Goal: Task Accomplishment & Management: Manage account settings

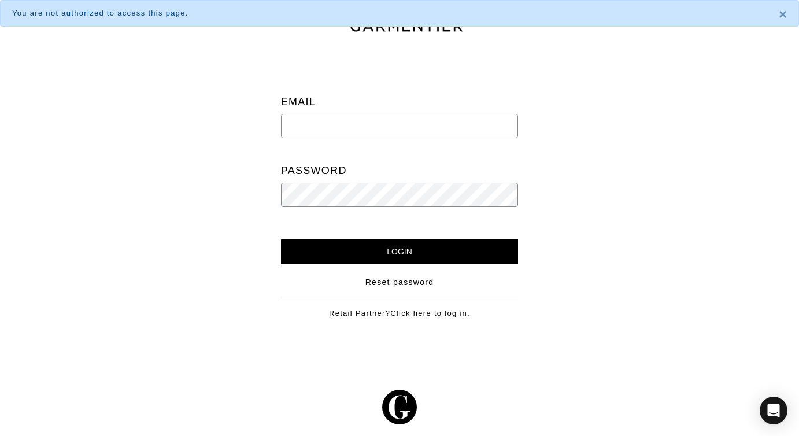
type input "twebyregan@gmail.com"
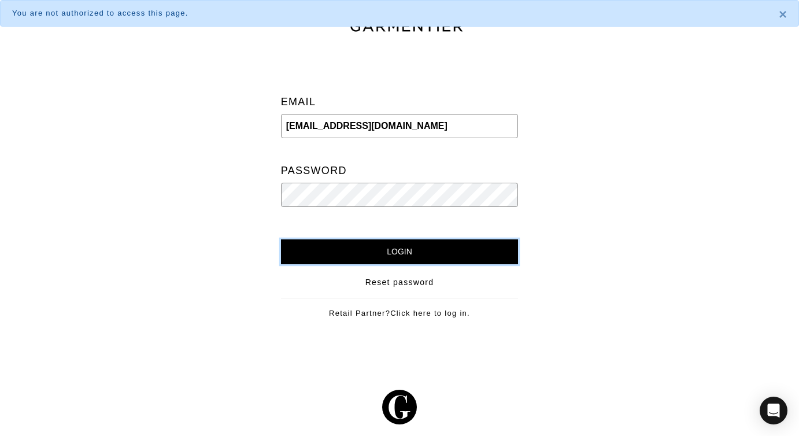
click at [355, 254] on input "Login" at bounding box center [400, 251] width 238 height 25
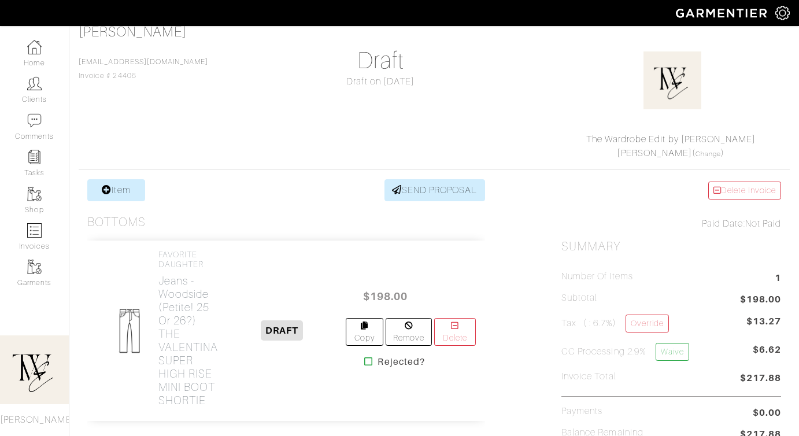
scroll to position [206, 0]
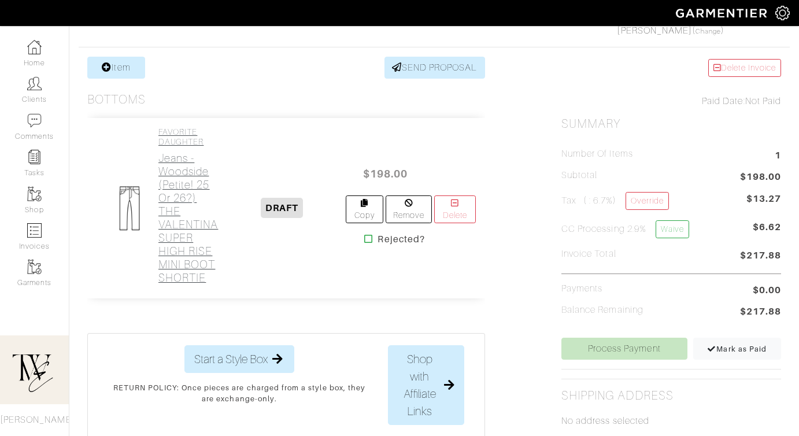
click at [181, 260] on h2 "Jeans - Woodside (Petite! 25 or 26?) THE VALENTINA SUPER HIGH RISE MINI BOOT SH…" at bounding box center [188, 217] width 60 height 133
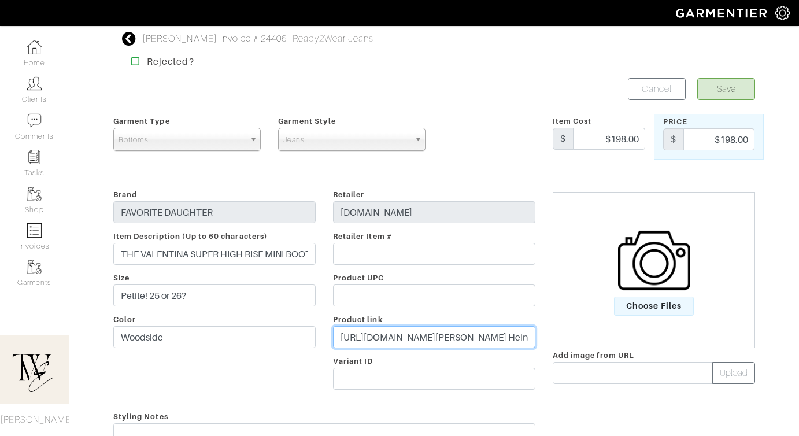
click at [357, 335] on input "https://shopfavoritedaughter.com/collections/denim-bootcut/products/the-valenti…" at bounding box center [434, 337] width 202 height 22
paste input "go.shopmy.us/p-23425344"
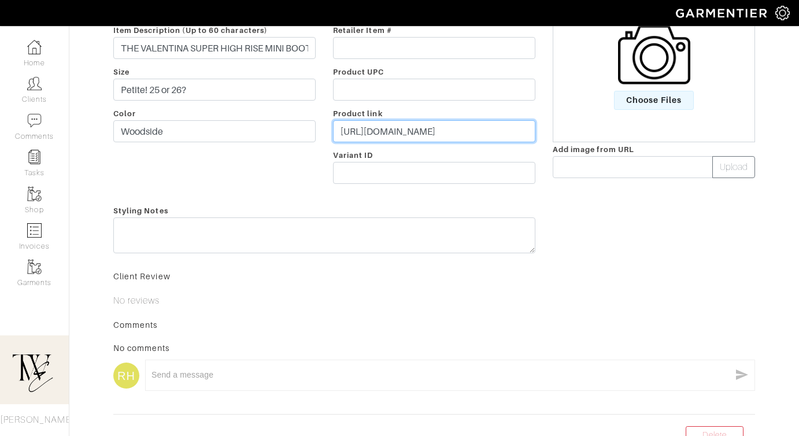
type input "https://go.shopmy.us/p-23425344"
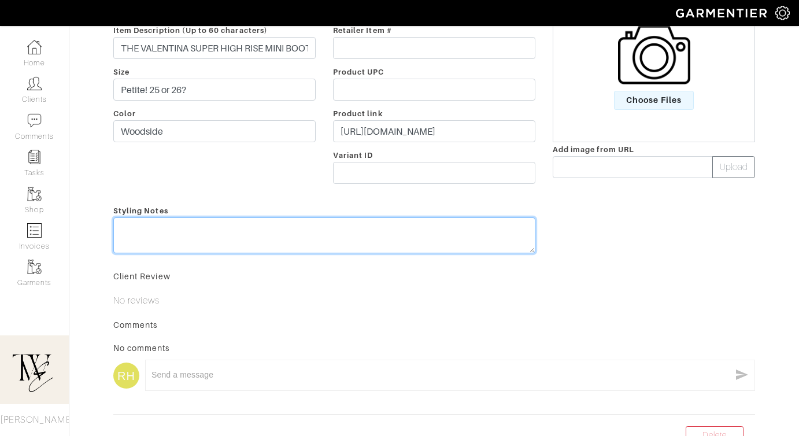
click at [320, 242] on textarea at bounding box center [324, 235] width 422 height 36
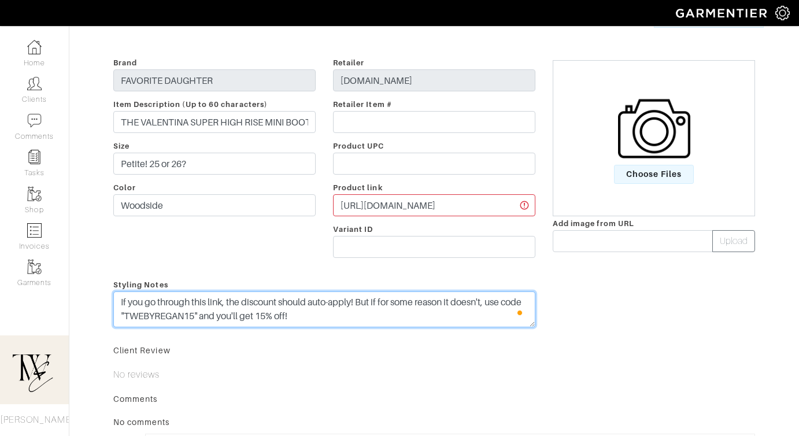
scroll to position [126, 0]
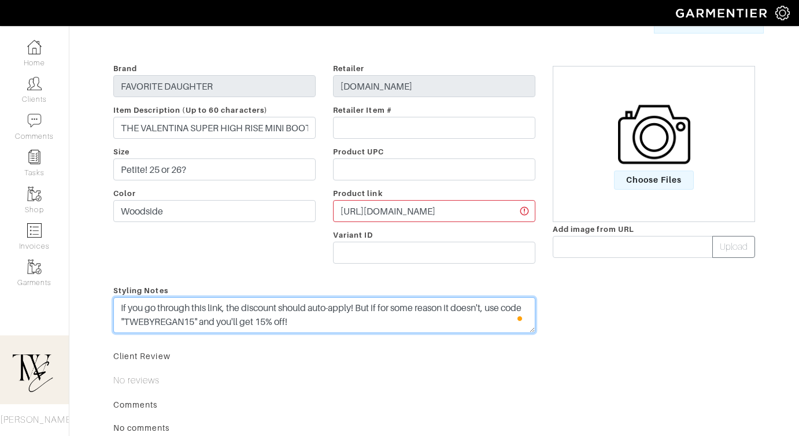
type textarea "If you go through this link, the discount should auto-apply! But if for some re…"
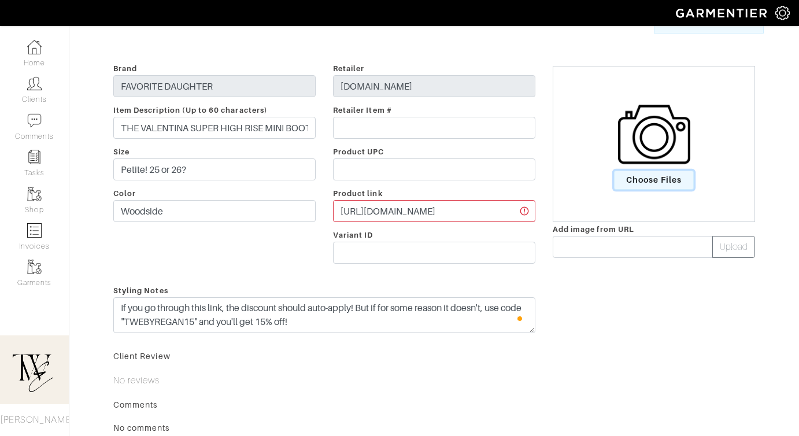
click at [635, 181] on span "Choose Files" at bounding box center [654, 179] width 80 height 19
click at [0, 0] on input "Choose Files" at bounding box center [0, 0] width 0 height 0
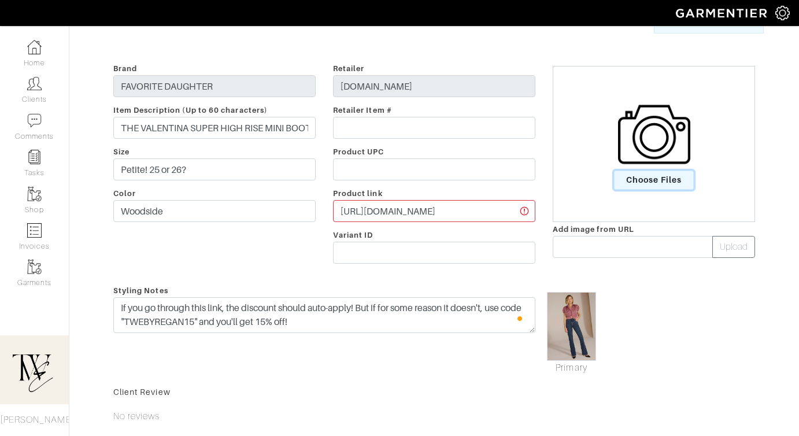
scroll to position [0, 0]
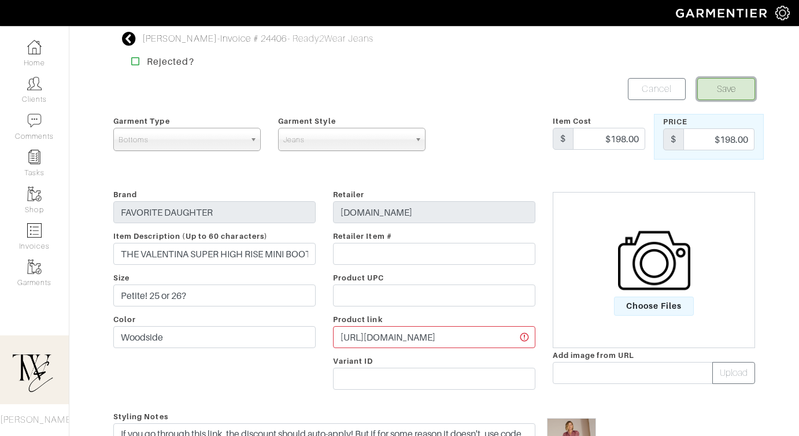
click at [726, 93] on button "Save" at bounding box center [726, 89] width 58 height 22
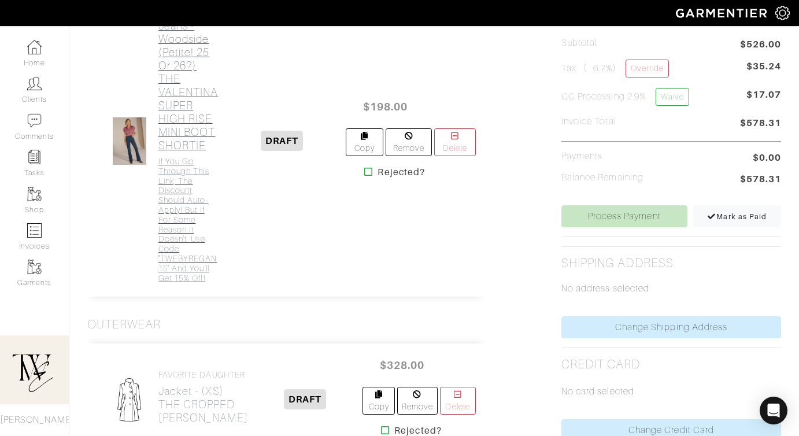
scroll to position [611, 0]
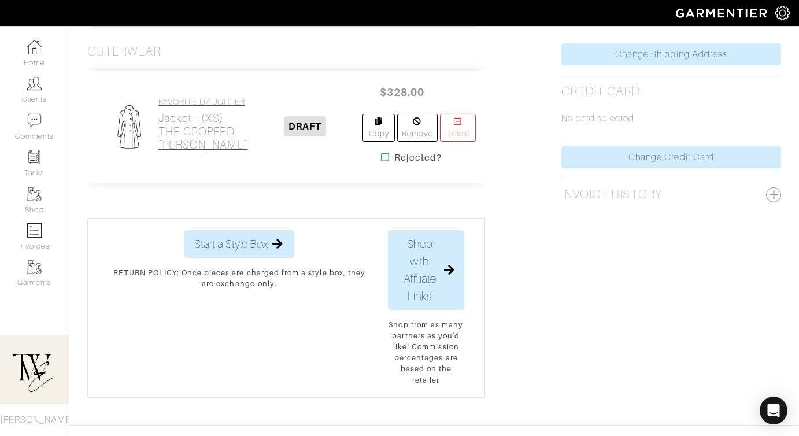
click at [192, 125] on h2 "Jacket - (XS) THE CROPPED CHARLES TRENCH" at bounding box center [203, 132] width 90 height 40
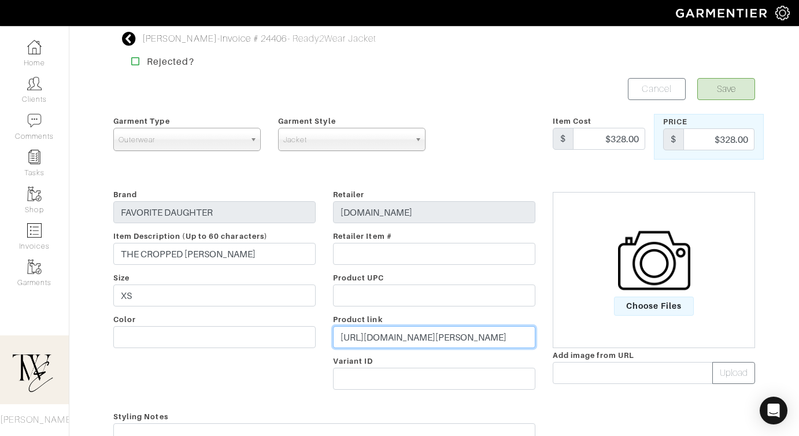
click at [390, 337] on input "https://shopfavoritedaughter.com/collections/jackets/products/the-cropped-charl…" at bounding box center [434, 337] width 202 height 22
paste input "go.shopmy.us/p-23425527"
type input "https://go.shopmy.us/p-23425527"
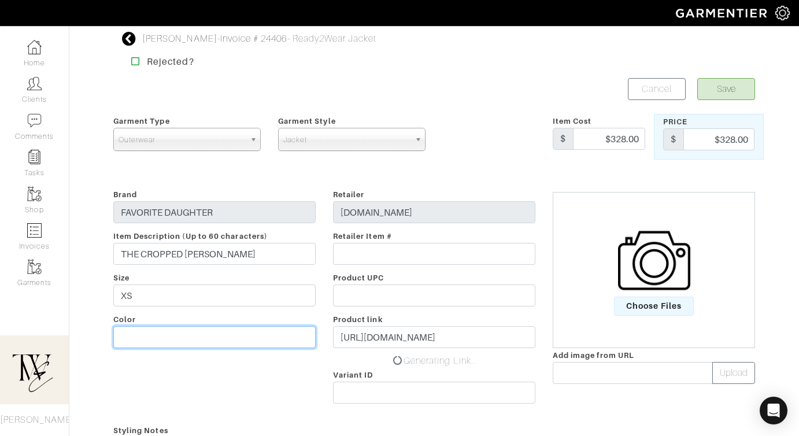
click at [169, 333] on input "text" at bounding box center [214, 337] width 202 height 22
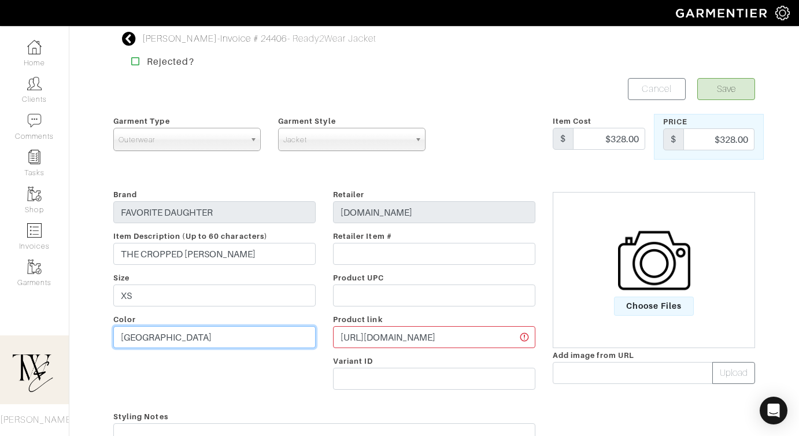
type input "Lisbon"
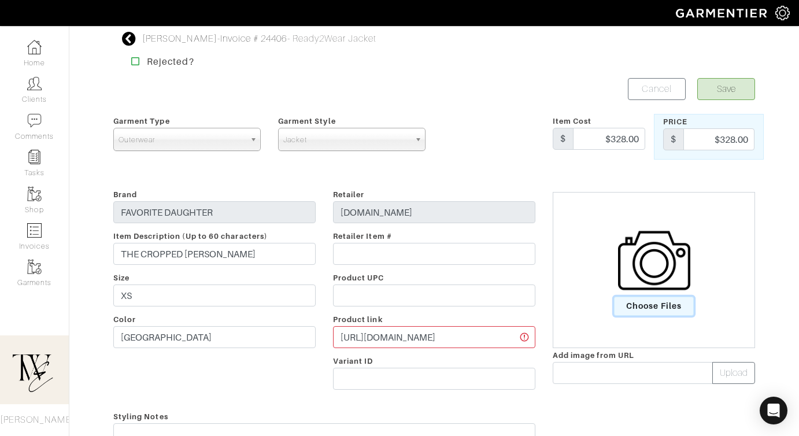
click at [658, 298] on span "Choose Files" at bounding box center [654, 305] width 80 height 19
click at [0, 0] on input "Choose Files" at bounding box center [0, 0] width 0 height 0
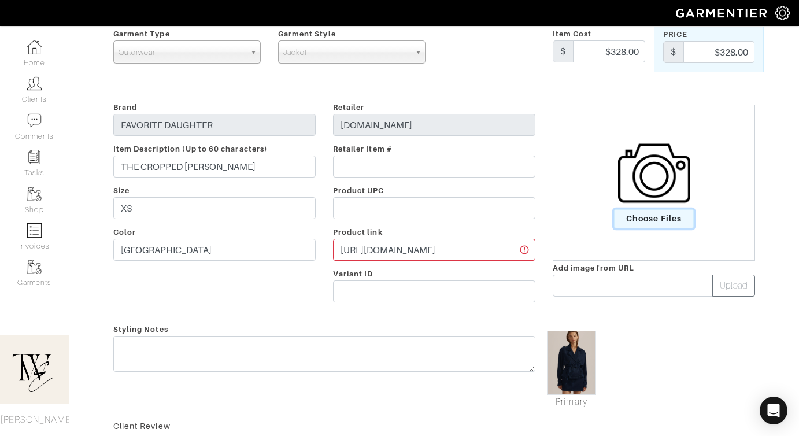
scroll to position [172, 0]
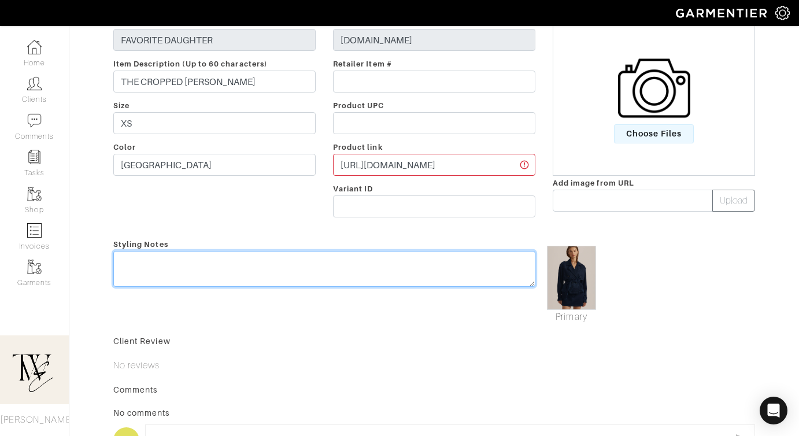
click at [235, 275] on textarea at bounding box center [324, 269] width 422 height 36
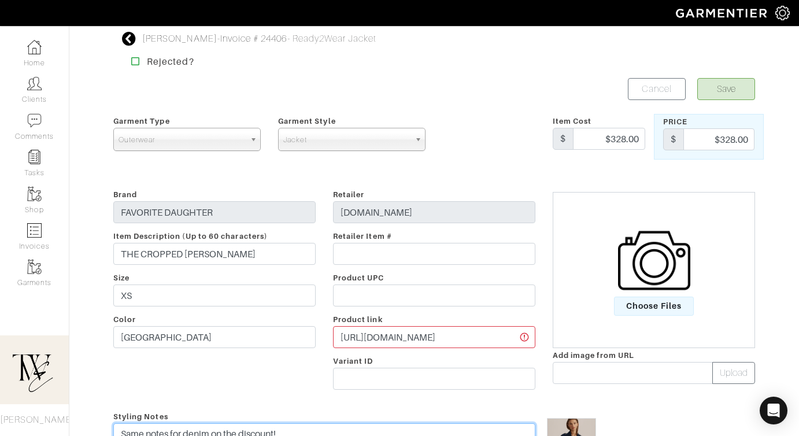
type textarea "Same notes for denim on the discount!"
click at [699, 87] on button "Save" at bounding box center [726, 89] width 58 height 22
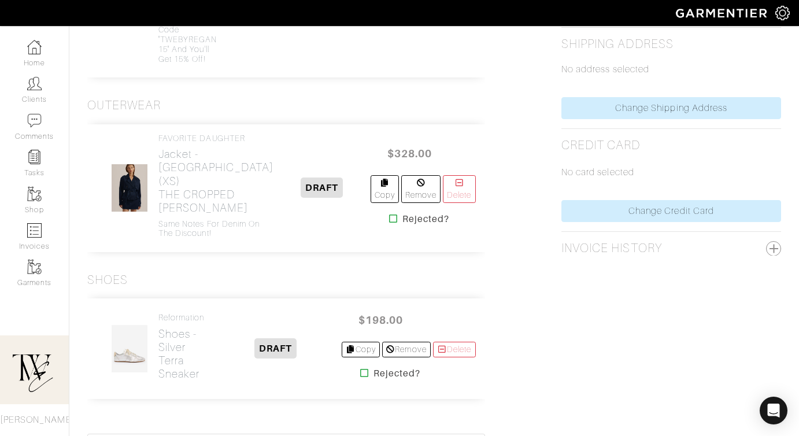
scroll to position [850, 0]
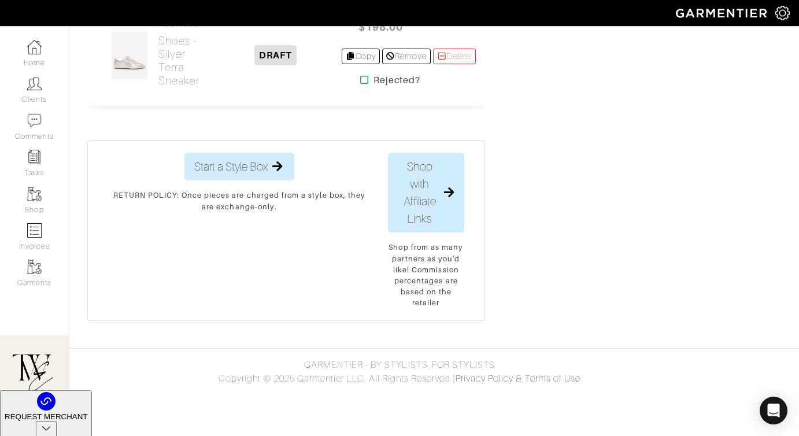
click at [206, 92] on div "Reformation Shoes - Silver Terra Sneaker" at bounding box center [158, 56] width 123 height 72
click at [188, 87] on h2 "Shoes - Silver Terra Sneaker" at bounding box center [184, 60] width 52 height 53
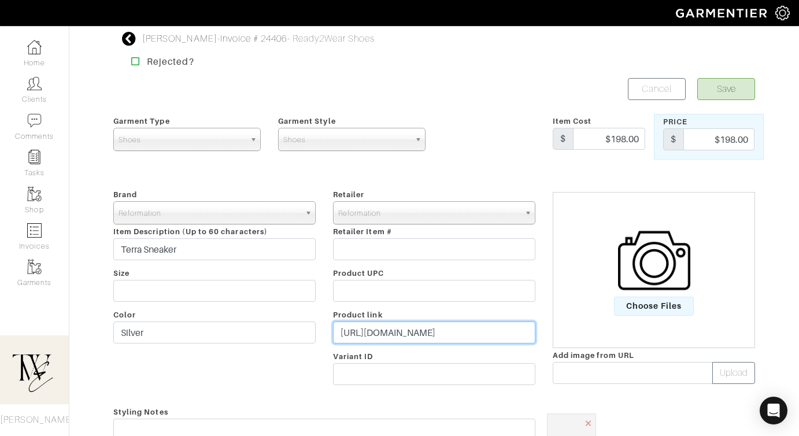
click at [366, 335] on input "https://www.thereformation.com/products/terra-sneaker/1318067SIL.html?dwvar_131…" at bounding box center [434, 332] width 202 height 22
paste input "go.shopmy.us/p-23425747"
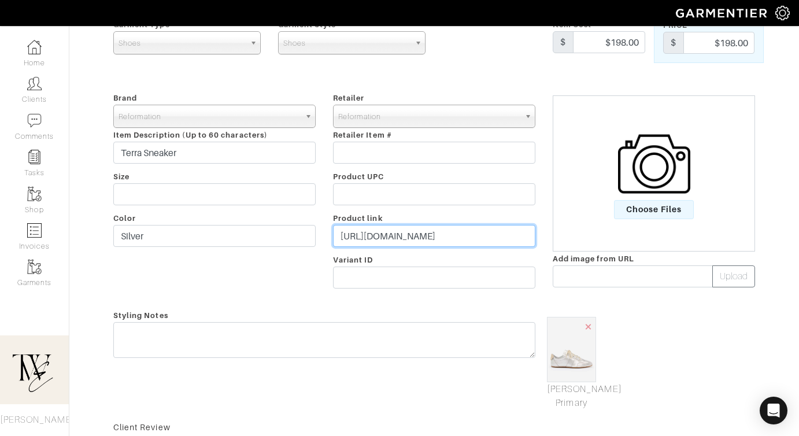
scroll to position [202, 0]
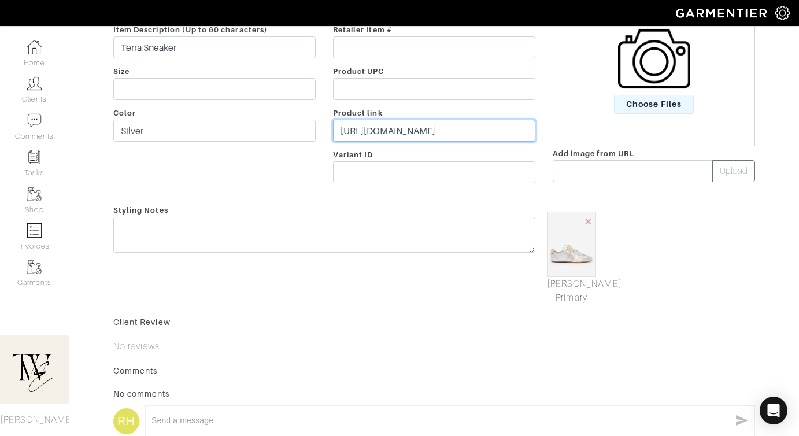
type input "https://go.shopmy.us/p-23425747"
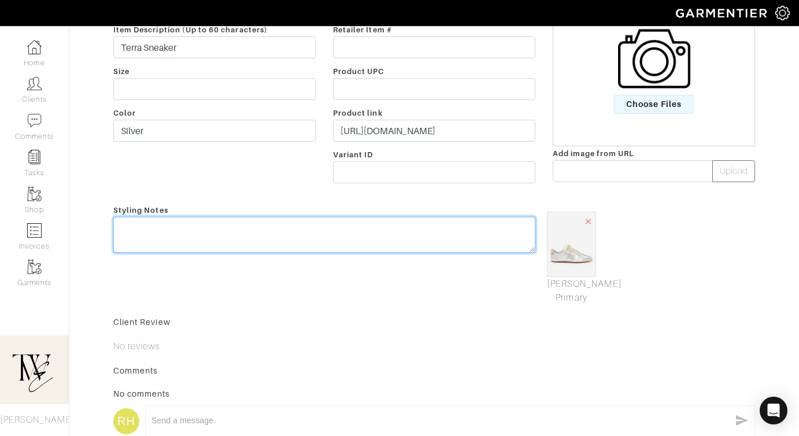
click at [353, 245] on textarea at bounding box center [324, 235] width 422 height 36
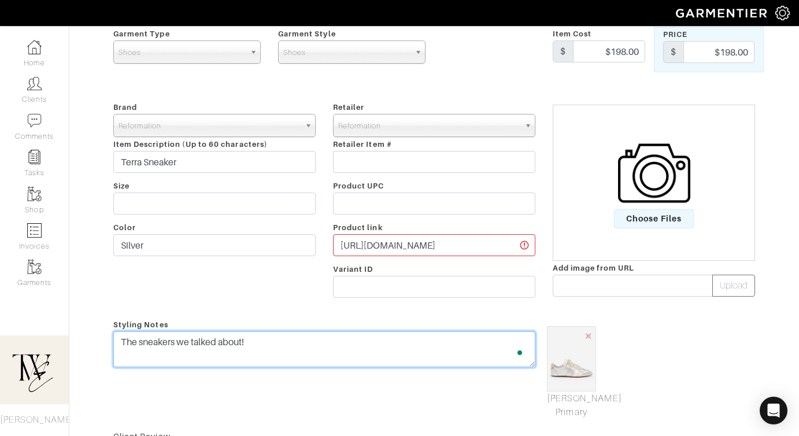
scroll to position [0, 0]
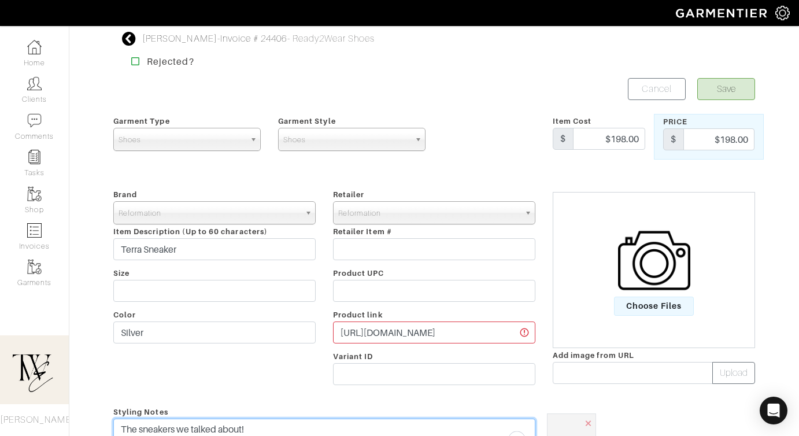
type textarea "The sneakers we talked about!"
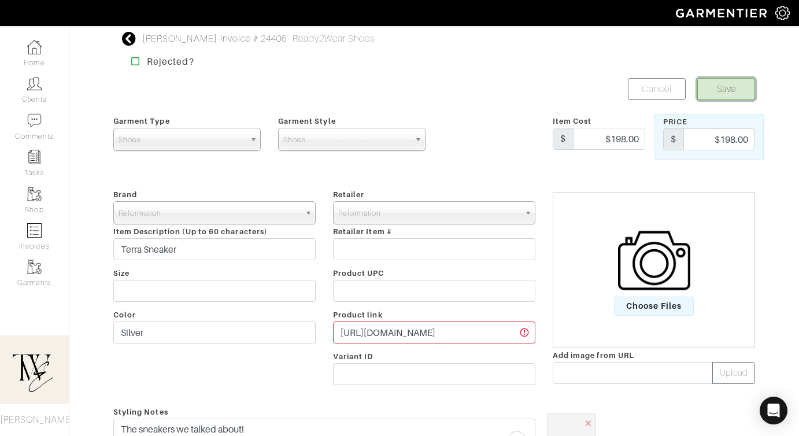
click at [724, 94] on button "Save" at bounding box center [726, 89] width 58 height 22
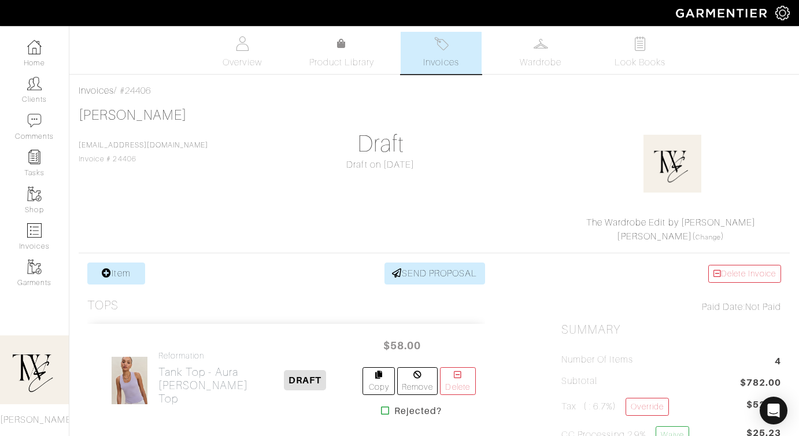
scroll to position [346, 0]
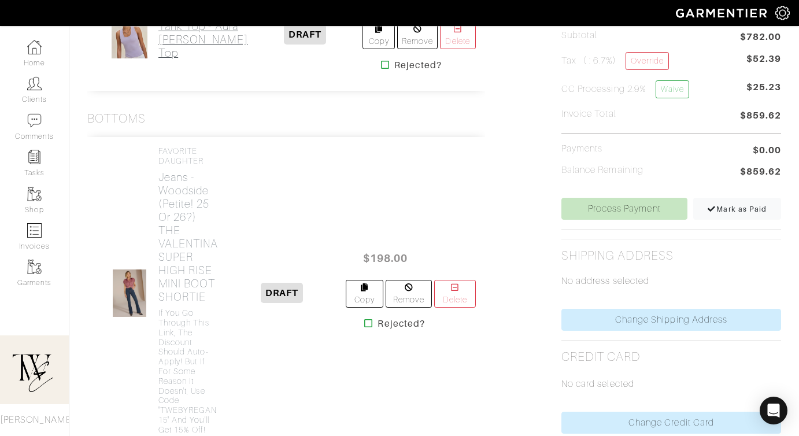
click at [175, 60] on h2 "Tank Top - [PERSON_NAME] Knit Top" at bounding box center [203, 40] width 90 height 40
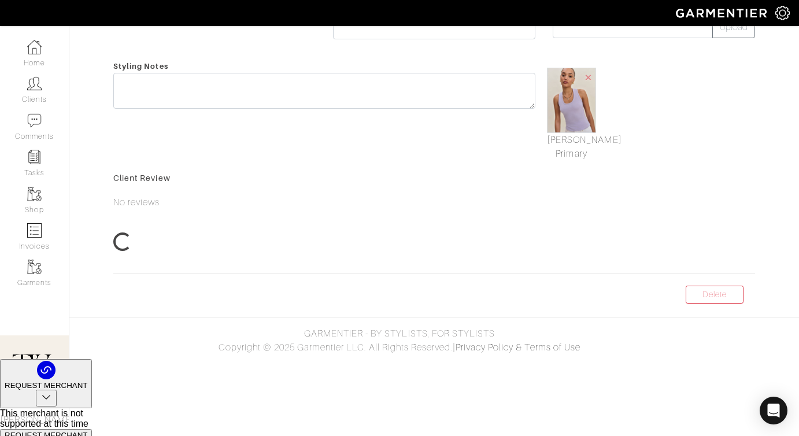
scroll to position [23, 0]
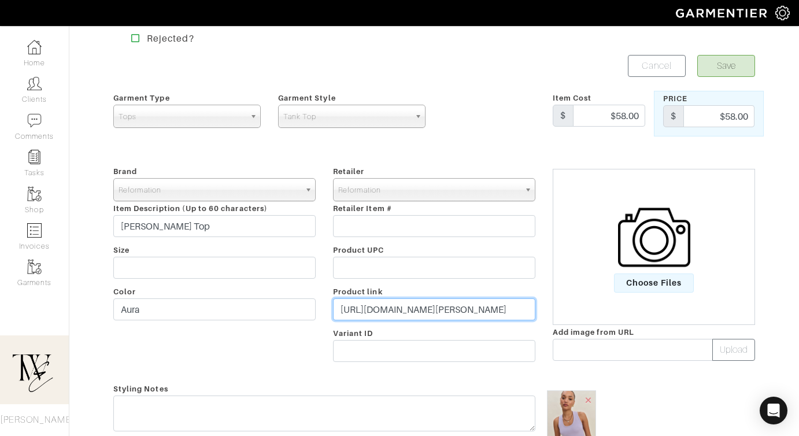
click at [362, 300] on input "[URL][DOMAIN_NAME][PERSON_NAME]" at bounding box center [434, 309] width 202 height 22
paste input "[DOMAIN_NAME][URL]"
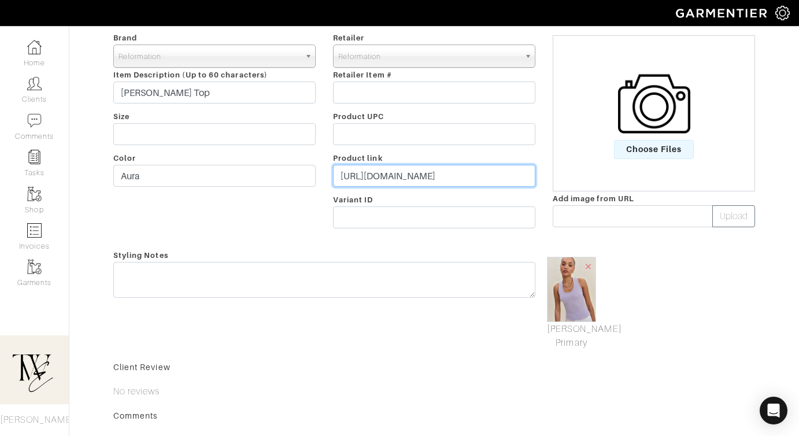
type input "https://go.shopmy.us/p-23425854"
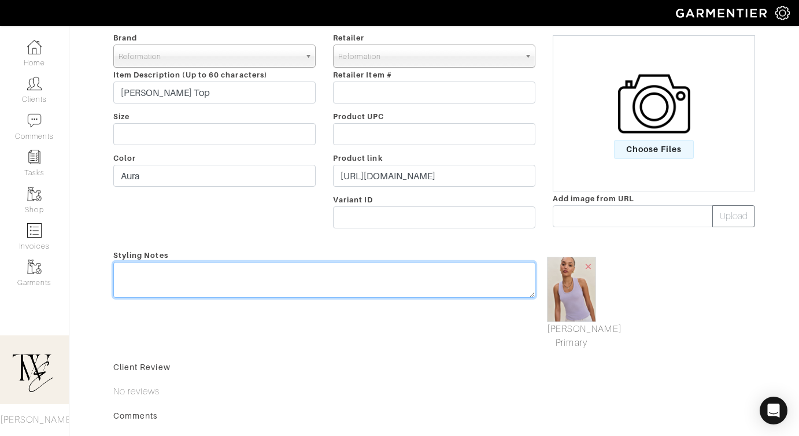
click at [336, 276] on textarea at bounding box center [324, 280] width 422 height 36
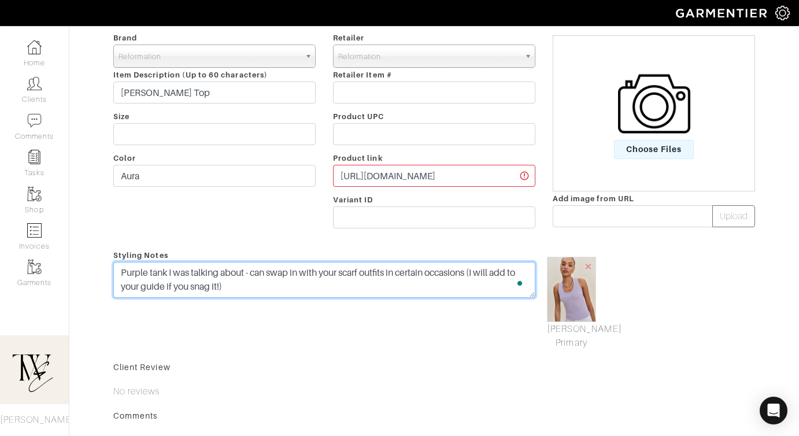
scroll to position [0, 0]
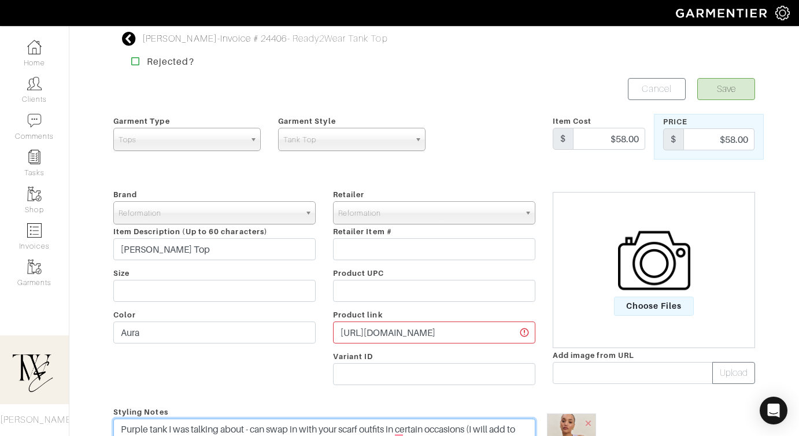
type textarea "Purple tank I was talking about - can swap in with your scarf outfits in certai…"
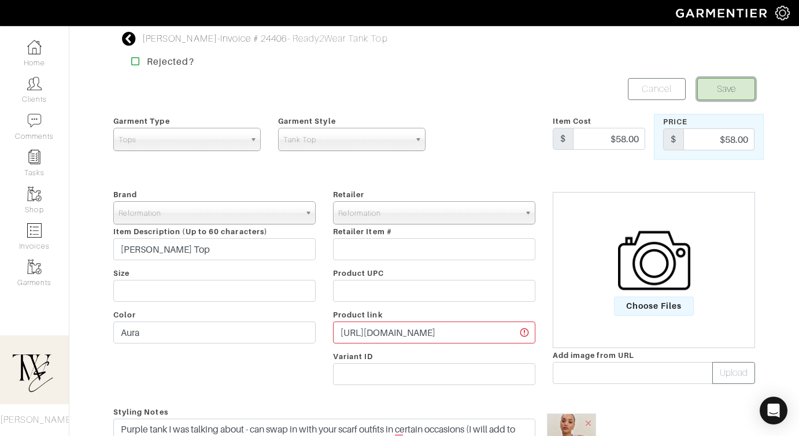
click at [722, 95] on button "Save" at bounding box center [726, 89] width 58 height 22
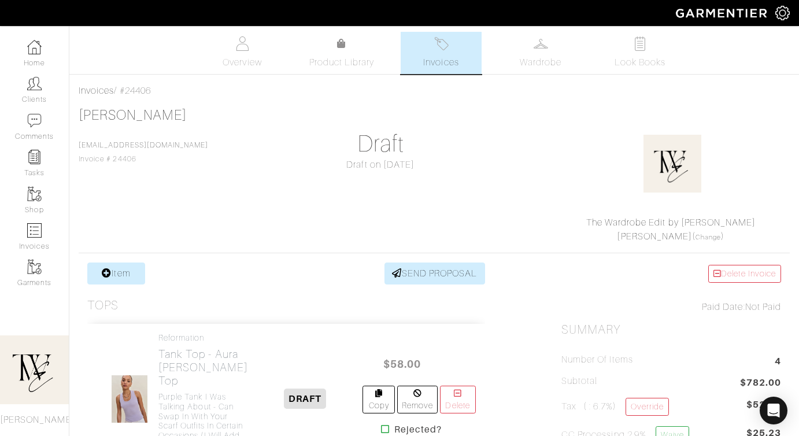
scroll to position [341, 0]
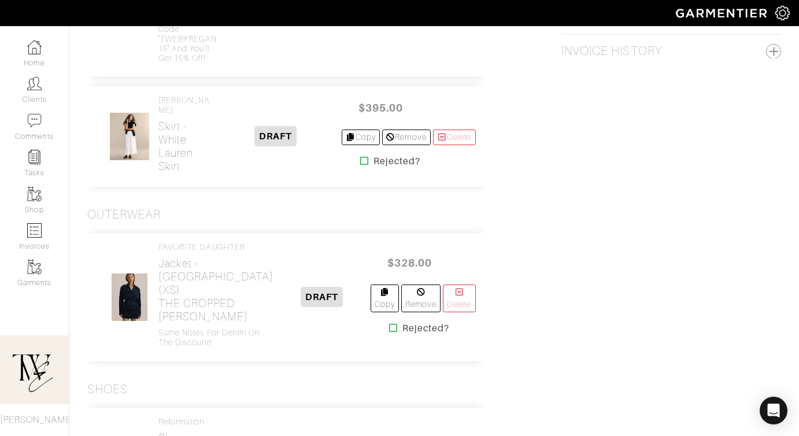
scroll to position [750, 0]
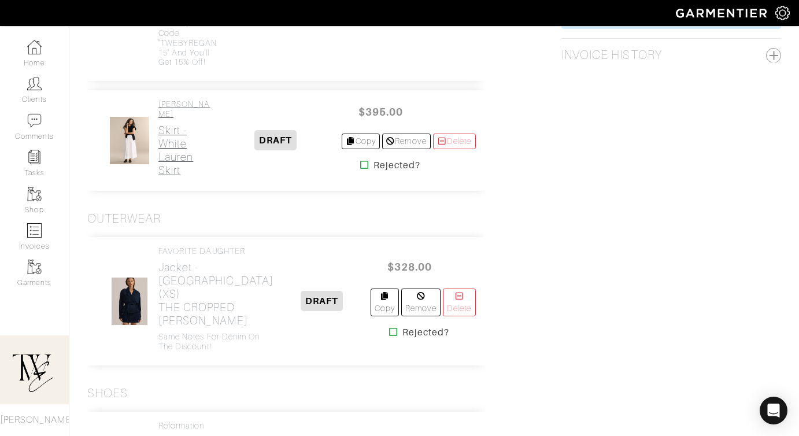
click at [178, 177] on h2 "Skirt - [PERSON_NAME] Skirt" at bounding box center [184, 150] width 52 height 53
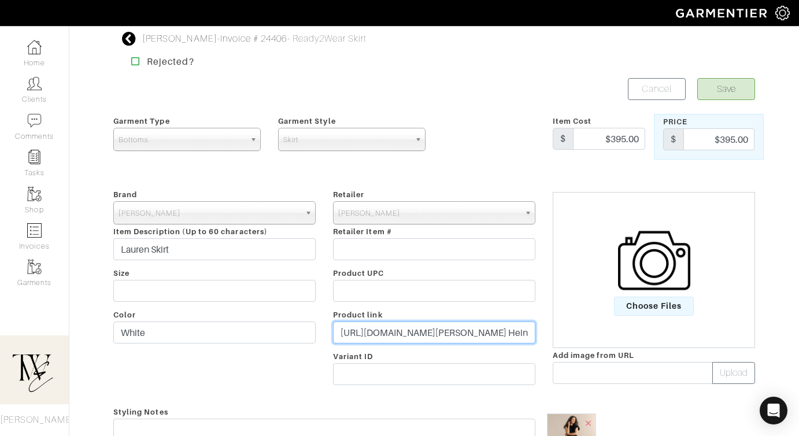
click at [362, 332] on input "[URL][DOMAIN_NAME][PERSON_NAME] Heinrichs&utm_content=Quick Link&utm_referrer=[…" at bounding box center [434, 332] width 202 height 22
paste input "[DOMAIN_NAME][URL]"
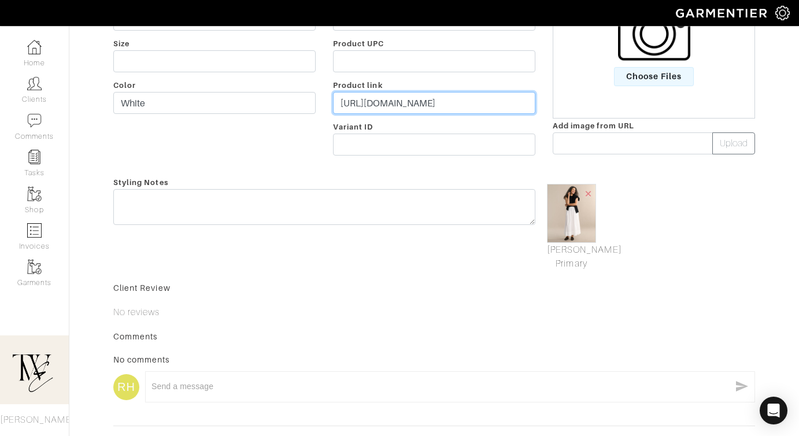
type input "https://go.shopmy.us/p-23426141"
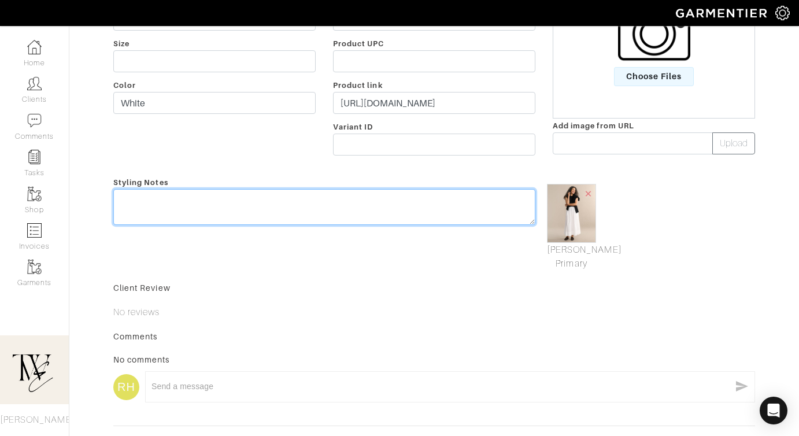
click at [362, 222] on textarea at bounding box center [324, 207] width 422 height 36
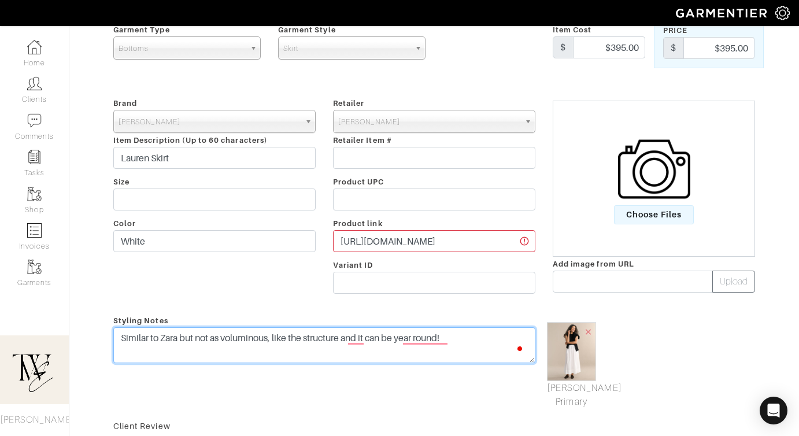
scroll to position [17, 0]
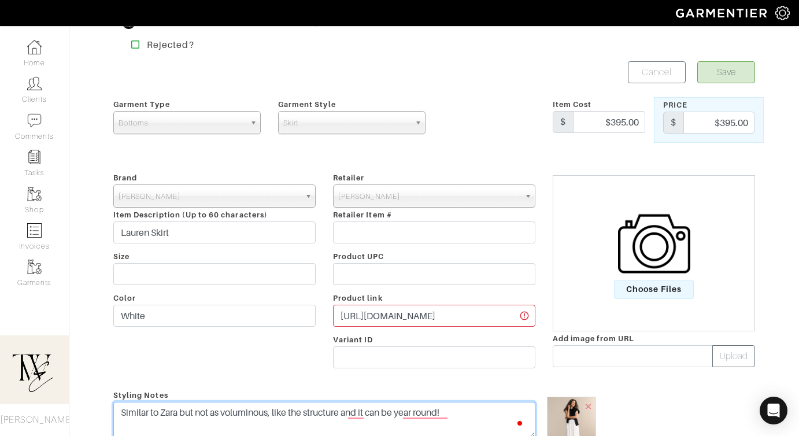
type textarea "Similar to Zara but not as voluminous, like the structure and it can be year ro…"
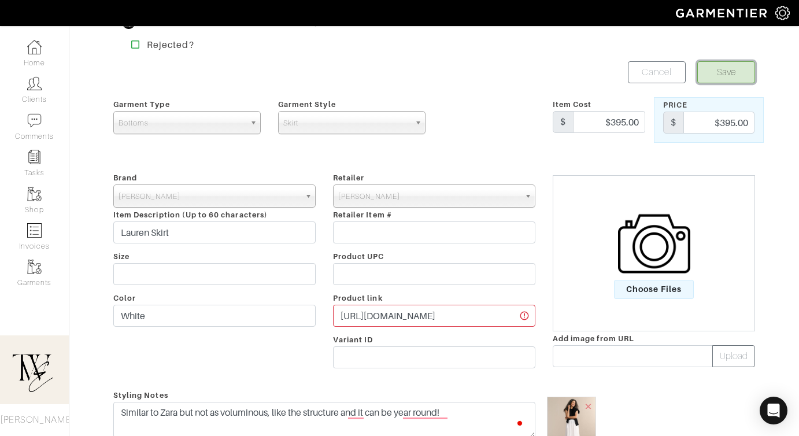
click at [720, 80] on button "Save" at bounding box center [726, 72] width 58 height 22
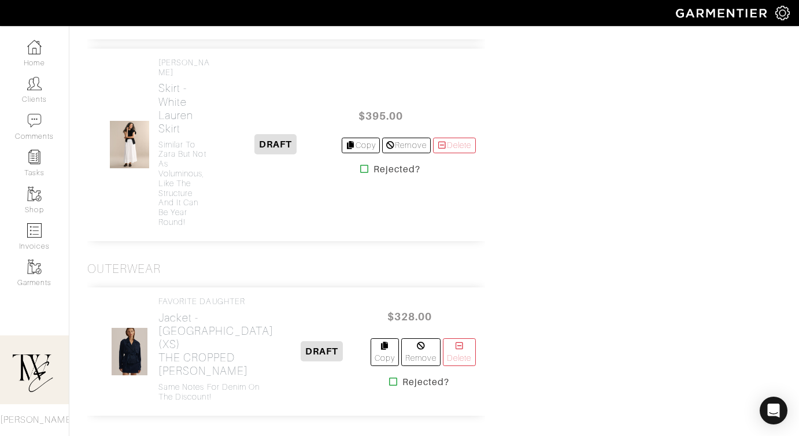
scroll to position [936, 0]
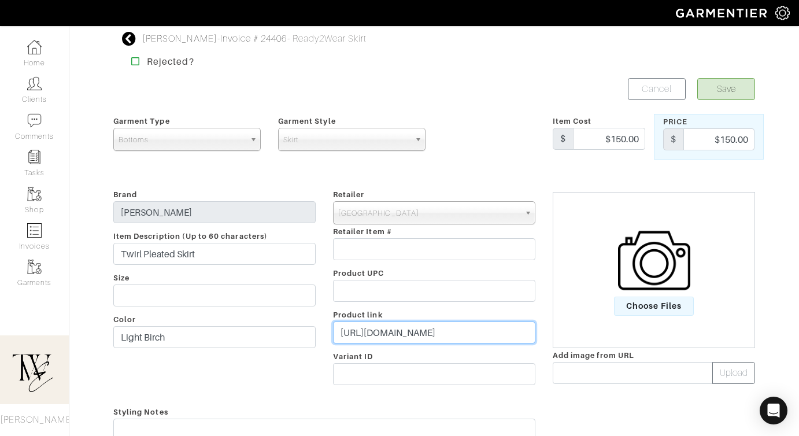
click at [423, 332] on input "https://www.aritzia.com/us/en/product/twirl-pleated-skirt/120828026.html?color=…" at bounding box center [434, 332] width 202 height 22
paste input "go.shopmy.us/p-23426291"
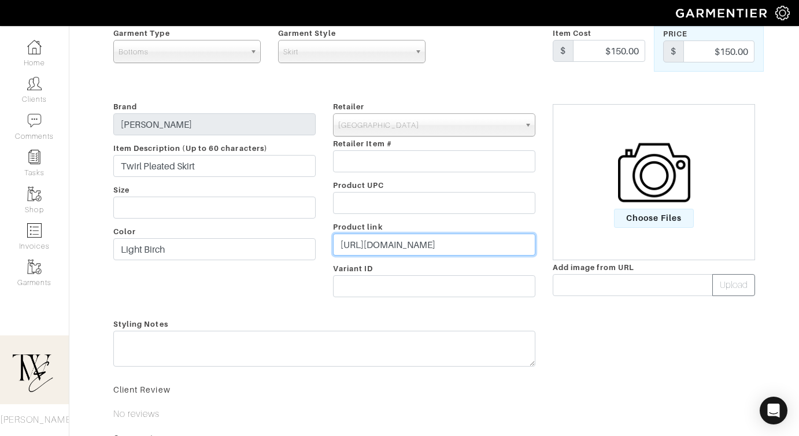
scroll to position [136, 0]
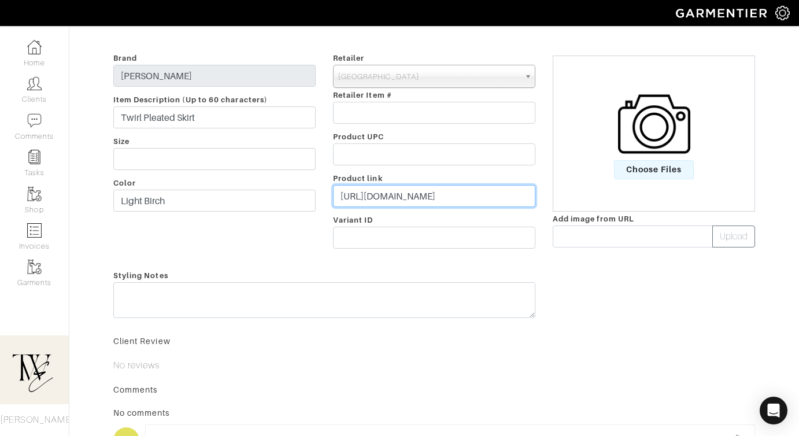
type input "https://go.shopmy.us/p-23426291"
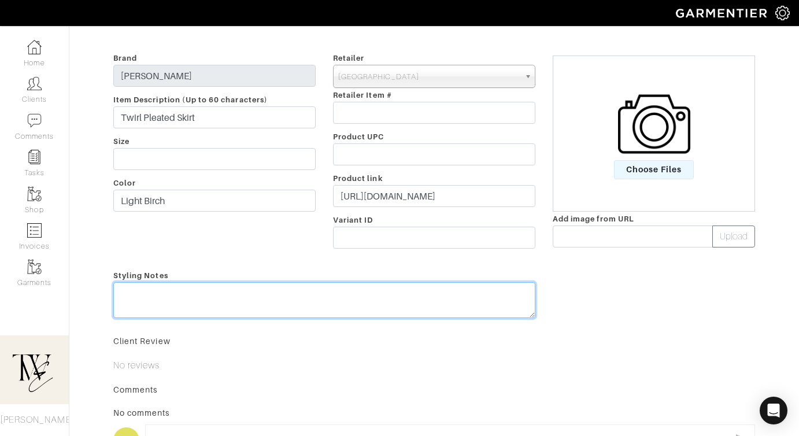
click at [410, 300] on textarea at bounding box center [324, 300] width 422 height 36
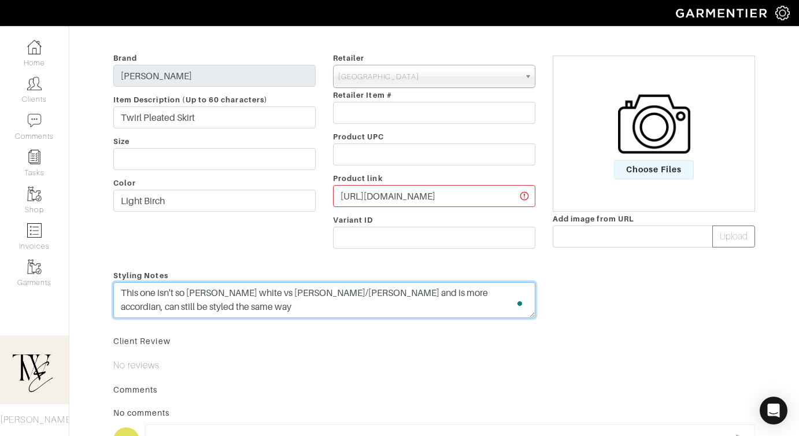
type textarea "This one isn't so [PERSON_NAME] white vs [PERSON_NAME]/[PERSON_NAME] and is mor…"
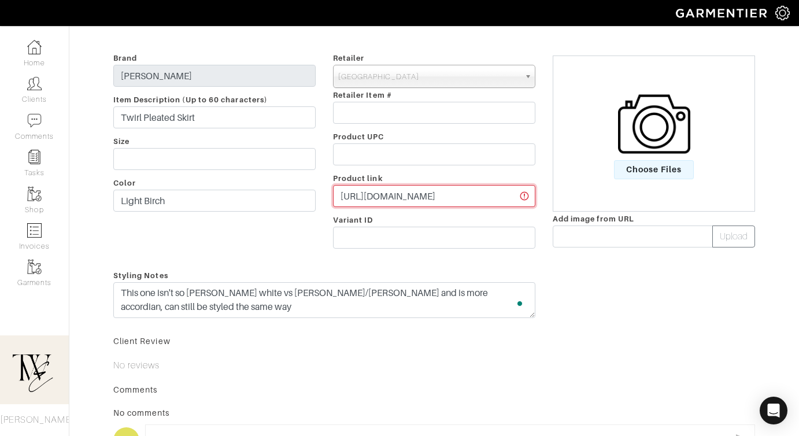
click at [396, 195] on input "https://go.shopmy.us/p-23426291" at bounding box center [434, 196] width 202 height 22
click at [637, 177] on span "Choose Files" at bounding box center [654, 169] width 80 height 19
click at [0, 0] on input "Choose Files" at bounding box center [0, 0] width 0 height 0
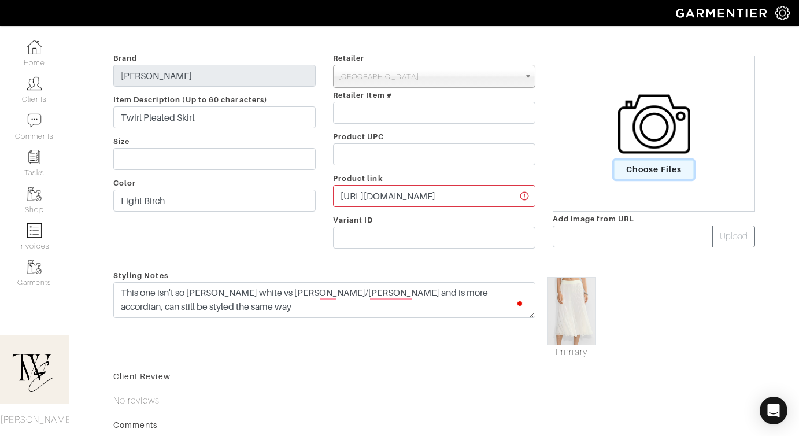
scroll to position [0, 0]
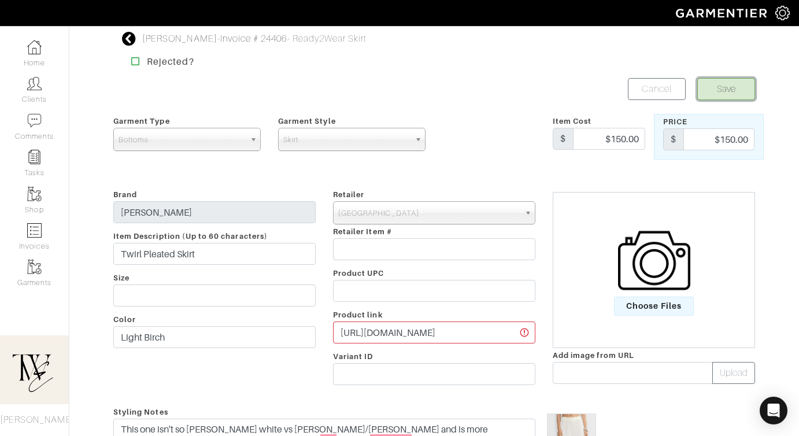
click at [729, 87] on button "Save" at bounding box center [726, 89] width 58 height 22
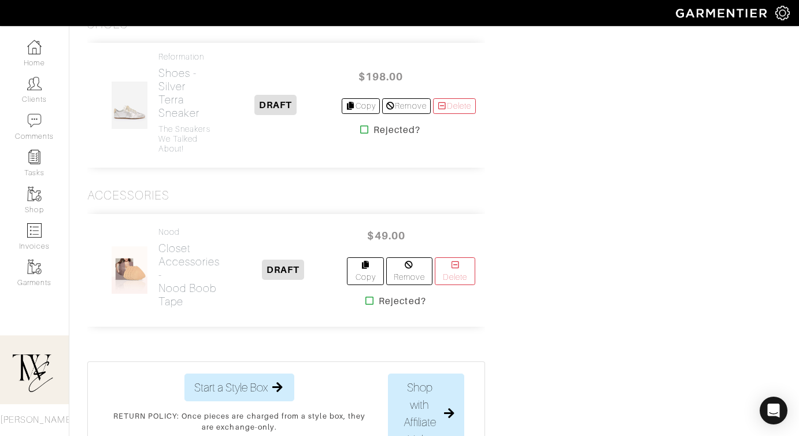
scroll to position [1722, 0]
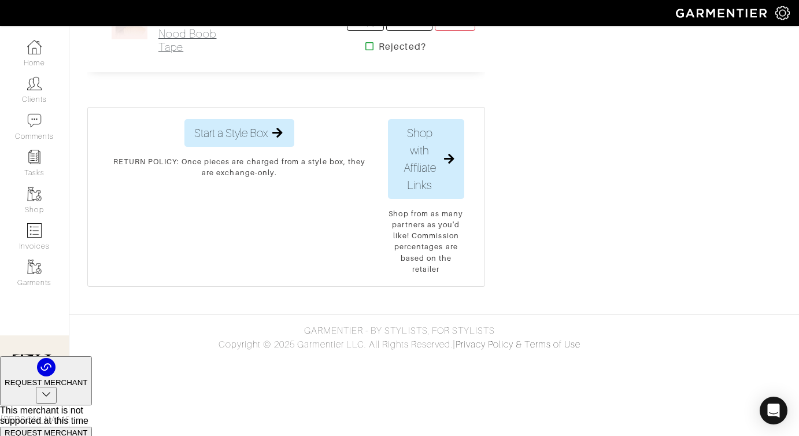
click at [166, 54] on h2 "Closet Accessories - Nood Boob Tape" at bounding box center [189, 20] width 62 height 66
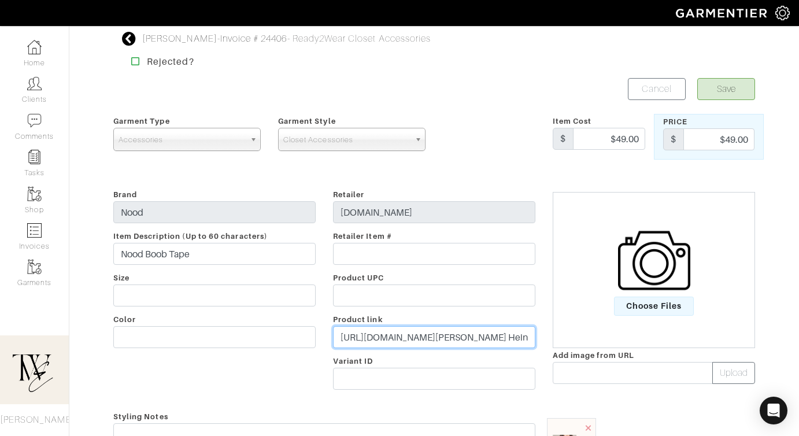
click at [373, 337] on input "https://lovenood.com/products/the-game-changer-lift-shape-bra?variant=322294870…" at bounding box center [434, 337] width 202 height 22
paste input "go.shopmy.us/p-2342646"
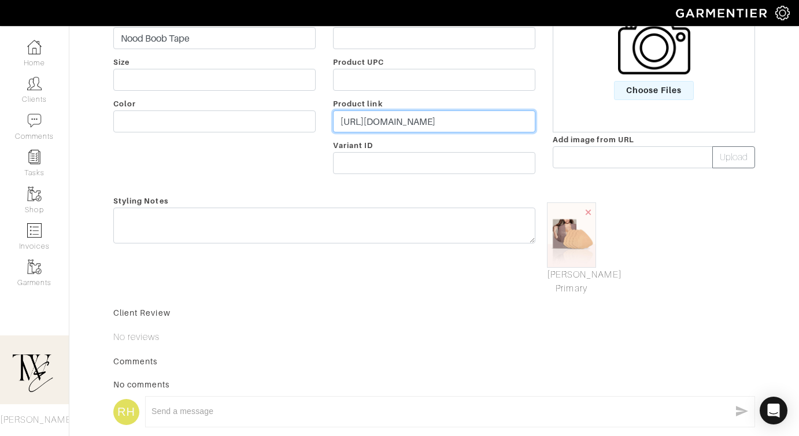
type input "https://go.shopmy.us/p-23426468"
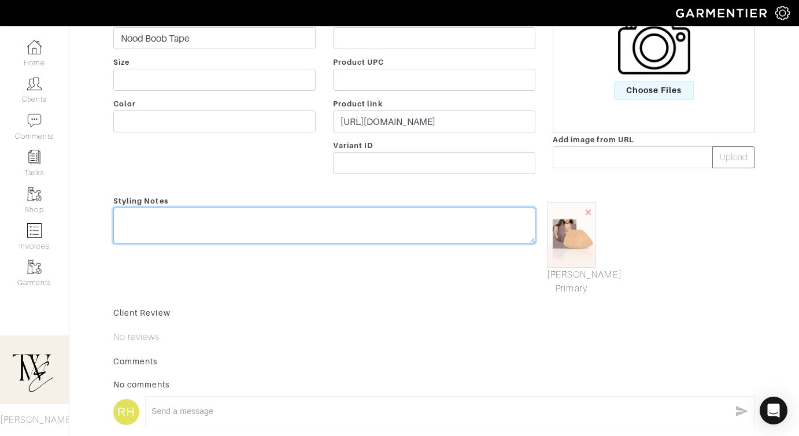
click at [395, 231] on textarea at bounding box center [324, 225] width 422 height 36
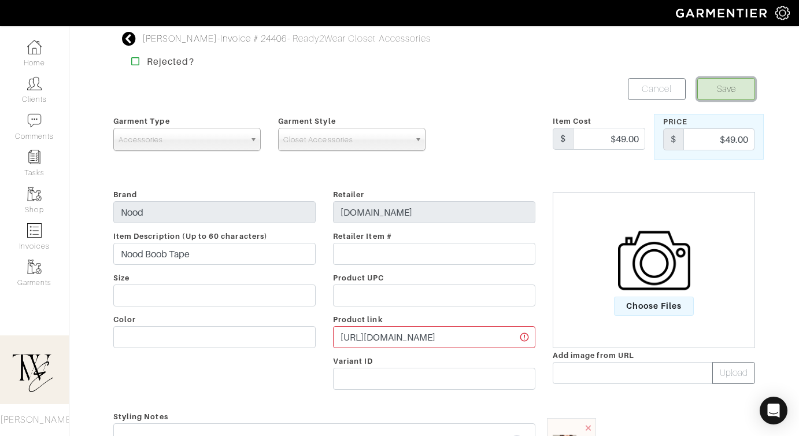
click at [736, 93] on button "Save" at bounding box center [726, 89] width 58 height 22
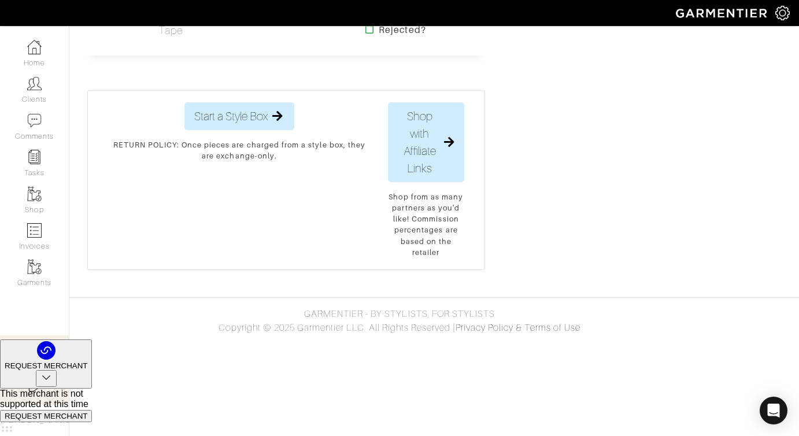
scroll to position [1777, 0]
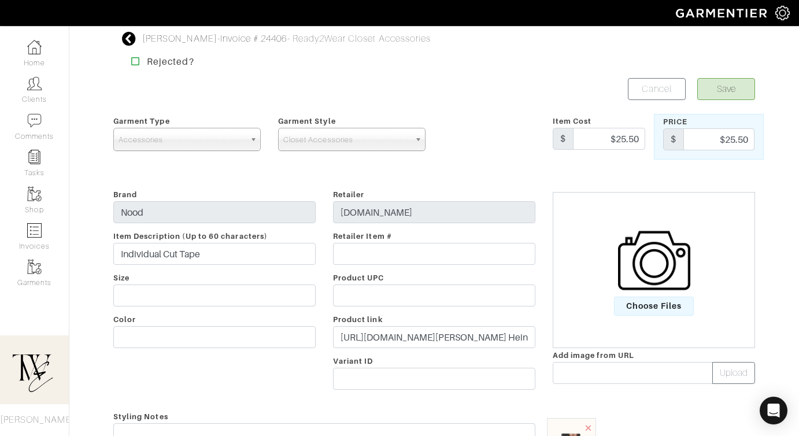
click at [405, 325] on div "Retailer lovenood.com Retailer Item # Product UPC Product link https://lovenood…" at bounding box center [434, 291] width 220 height 208
click at [403, 340] on input "https://lovenood.com/products/the-weekender?utm_source=ShopMy&utm_medium=affili…" at bounding box center [434, 337] width 202 height 22
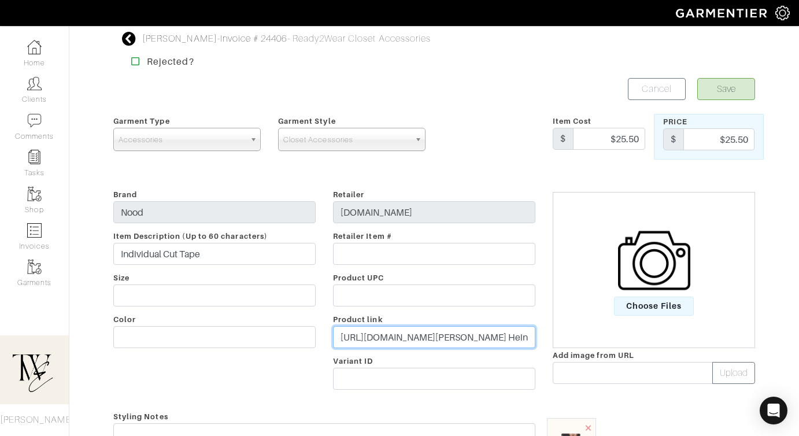
click at [403, 340] on input "https://lovenood.com/products/the-weekender?utm_source=ShopMy&utm_medium=affili…" at bounding box center [434, 337] width 202 height 22
paste input "go.shopmy.us/p-23426581"
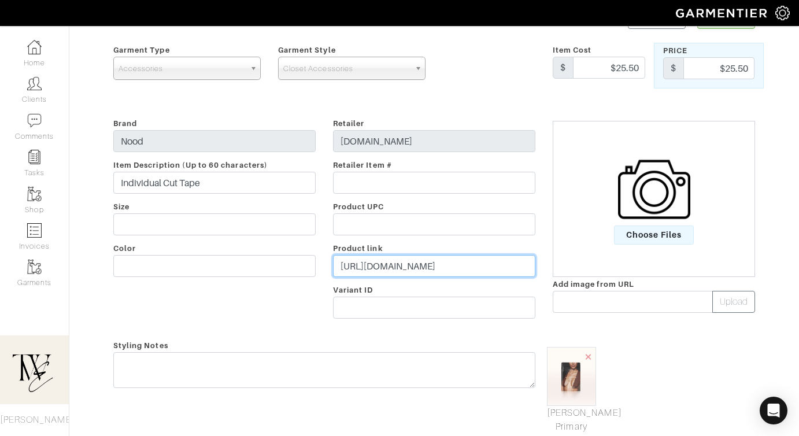
type input "https://go.shopmy.us/p-23426581"
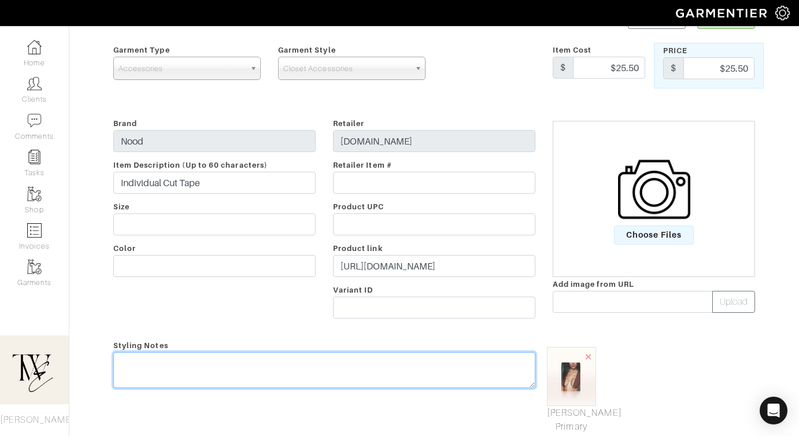
click at [381, 359] on div "Styling Notes" at bounding box center [324, 385] width 439 height 95
type textarea "l"
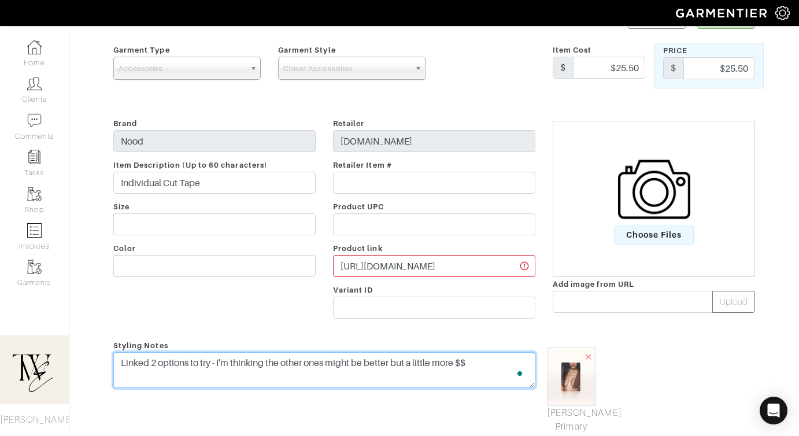
scroll to position [0, 0]
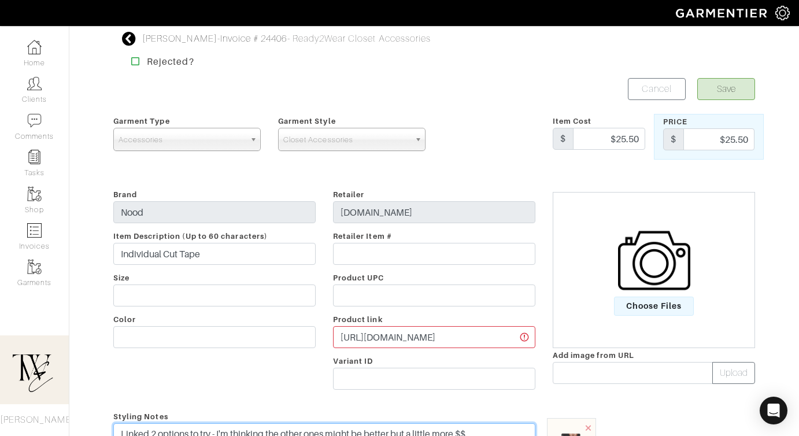
type textarea "Linked 2 options to try - I'm thinking the other ones might be better but a lit…"
click at [729, 93] on button "Save" at bounding box center [726, 89] width 58 height 22
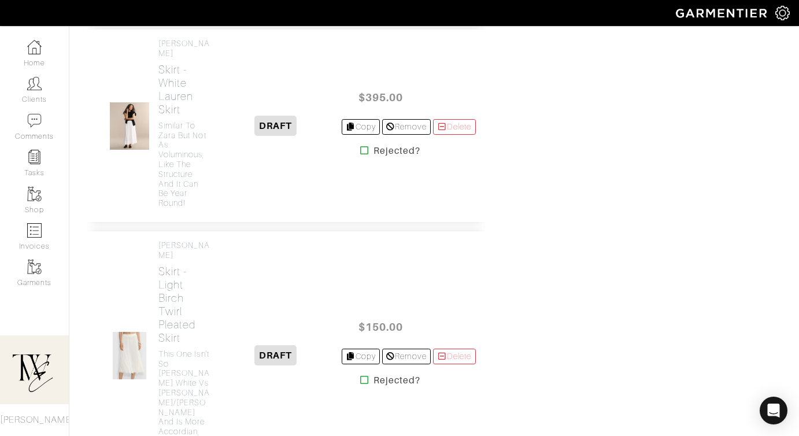
scroll to position [986, 0]
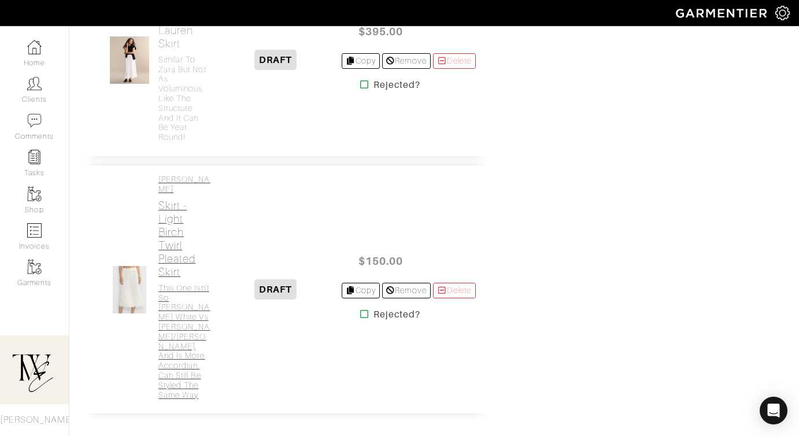
click at [176, 391] on h4 "This one isn't so [PERSON_NAME] white vs [PERSON_NAME]/[PERSON_NAME] and is mor…" at bounding box center [184, 341] width 52 height 117
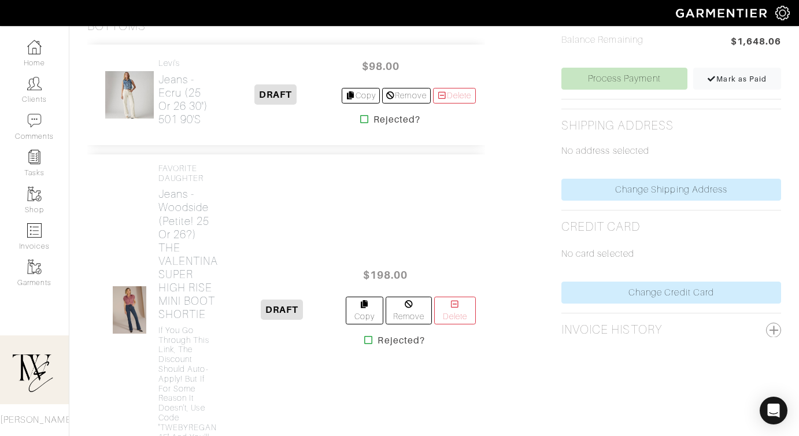
scroll to position [473, 0]
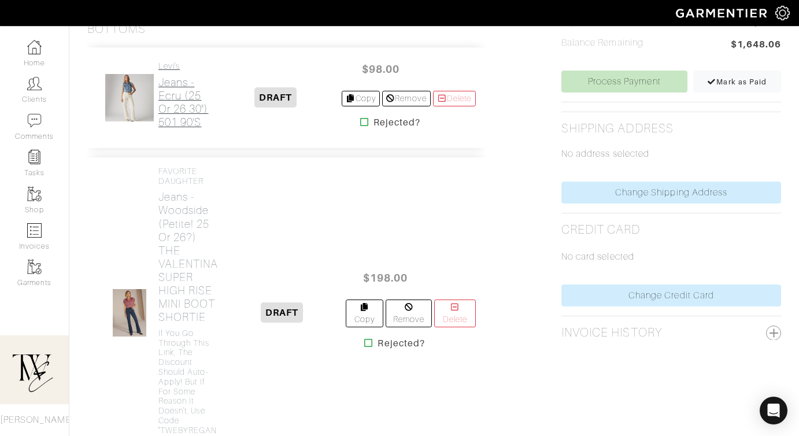
click at [180, 129] on h2 "Jeans - Ecru (25 or 26 30") 501 90's" at bounding box center [184, 102] width 52 height 53
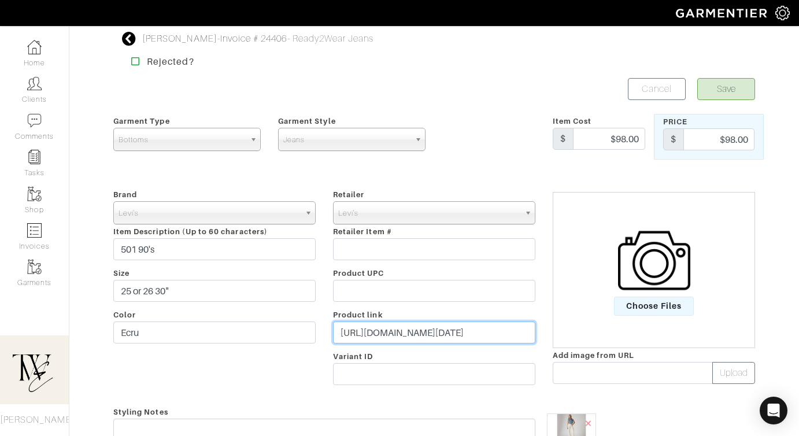
click at [399, 332] on input "[URL][DOMAIN_NAME][DATE]" at bounding box center [434, 332] width 202 height 22
paste input "[DOMAIN_NAME][URL]"
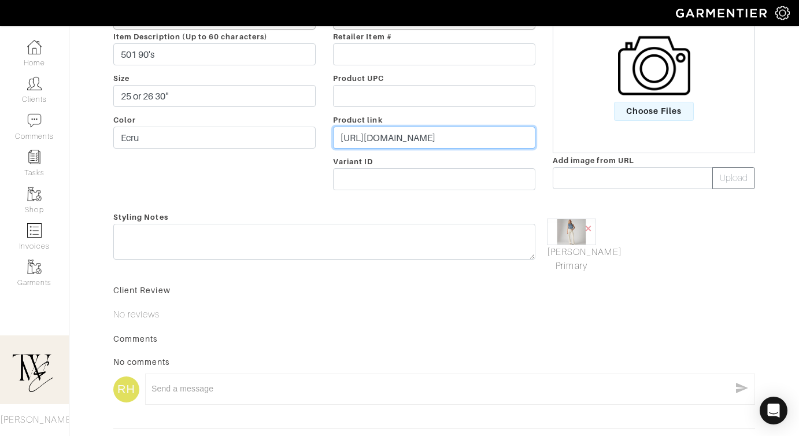
type input "[URL][DOMAIN_NAME]"
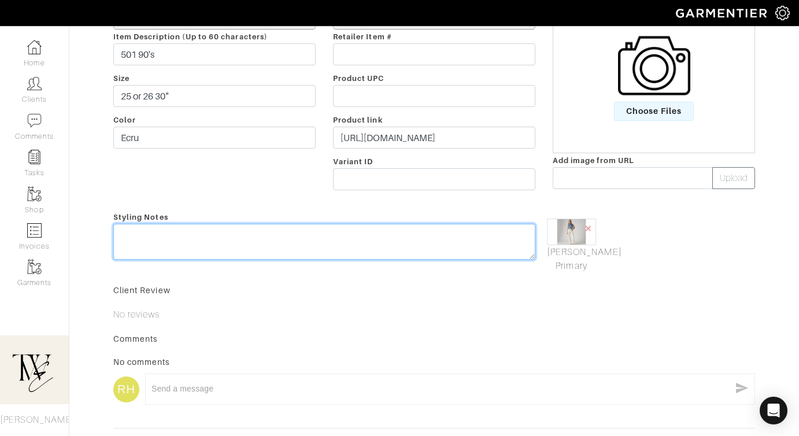
click at [375, 238] on textarea at bounding box center [324, 242] width 422 height 36
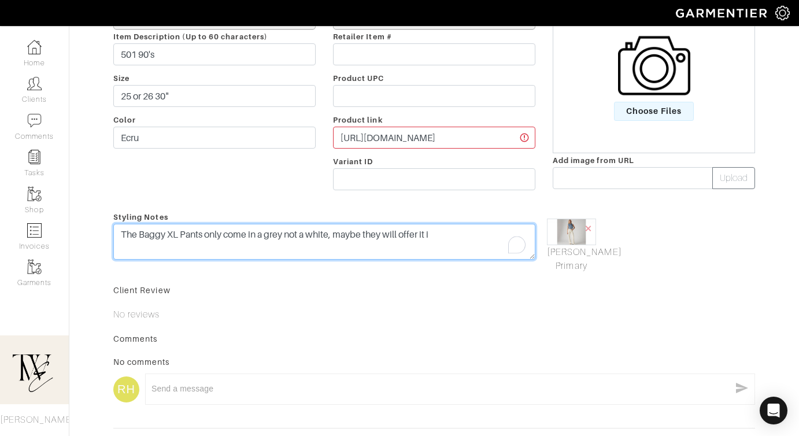
drag, startPoint x: 338, startPoint y: 234, endPoint x: 442, endPoint y: 233, distance: 103.4
click at [442, 233] on textarea "The Baggy XL Pants only come in a grey not a white, maybe they will offer it i" at bounding box center [324, 242] width 422 height 36
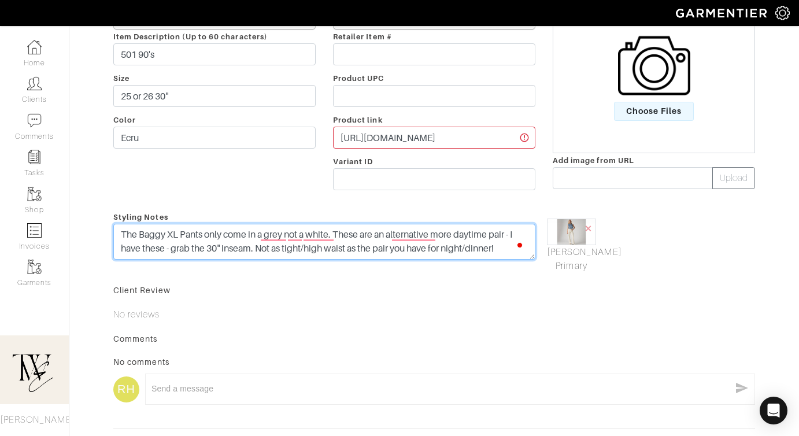
scroll to position [0, 0]
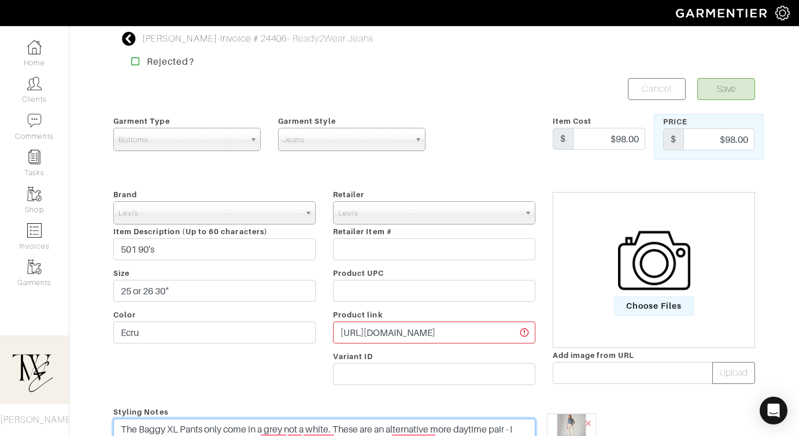
type textarea "The Baggy XL Pants only come in a grey not a white. These are an alternative mo…"
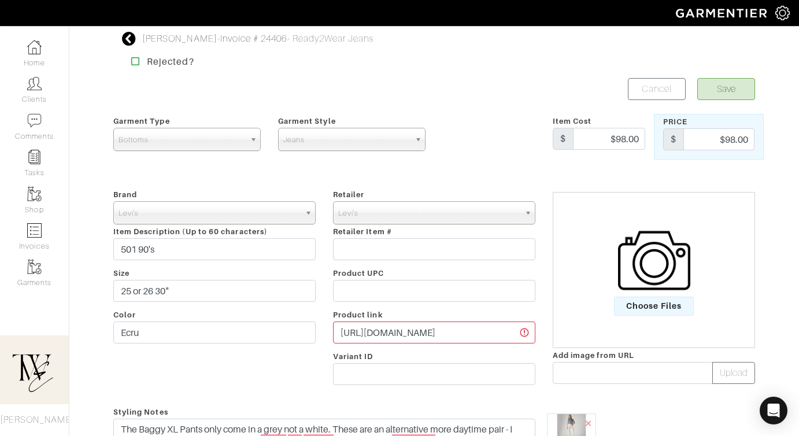
click at [743, 101] on form "Save Cancel Garment Type Tops Bottoms Dresses Jumpsuits Suiting Outerwear Shoes…" at bounding box center [433, 362] width 641 height 568
click at [735, 94] on button "Save" at bounding box center [726, 89] width 58 height 22
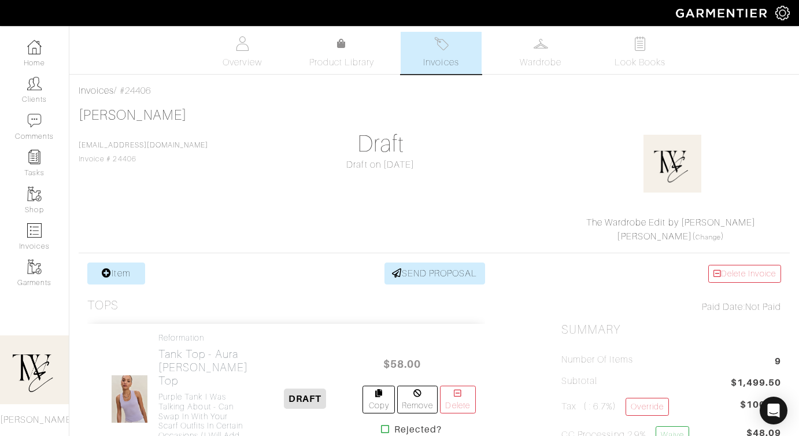
click at [291, 160] on div "Draft on 08/20/25" at bounding box center [380, 165] width 220 height 14
click at [415, 276] on link "SEND PROPOSAL" at bounding box center [434, 273] width 101 height 22
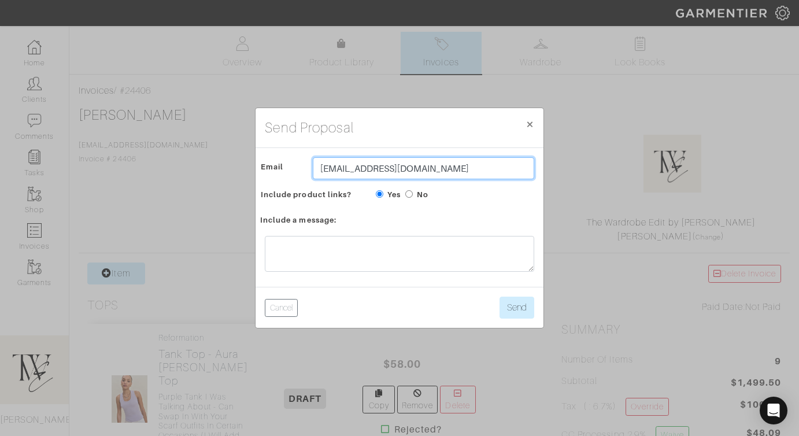
click input "[EMAIL_ADDRESS][DOMAIN_NAME]"
type input "twebyregan@gmail.com"
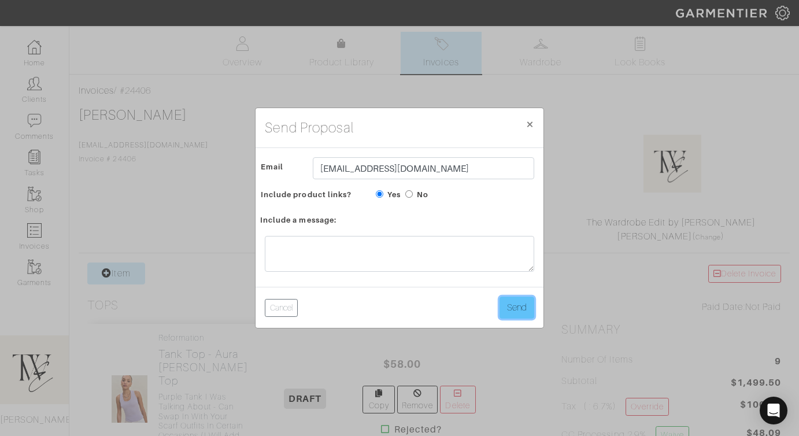
click button "Send"
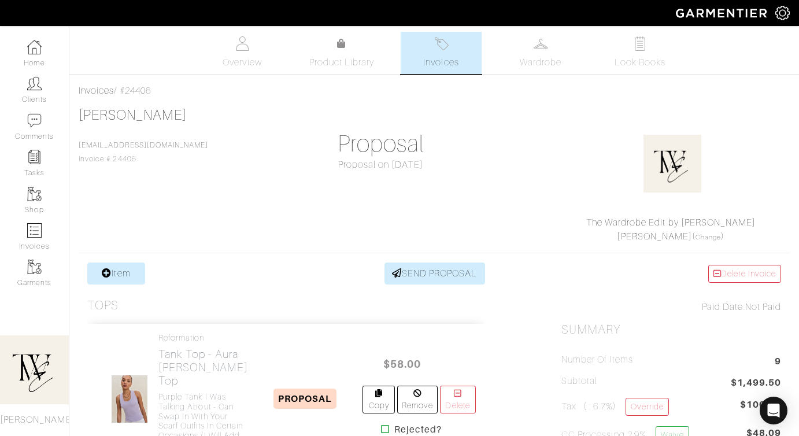
click at [599, 282] on div "Delete Invoice" at bounding box center [671, 274] width 220 height 18
click at [414, 267] on link "SEND PROPOSAL" at bounding box center [434, 273] width 101 height 22
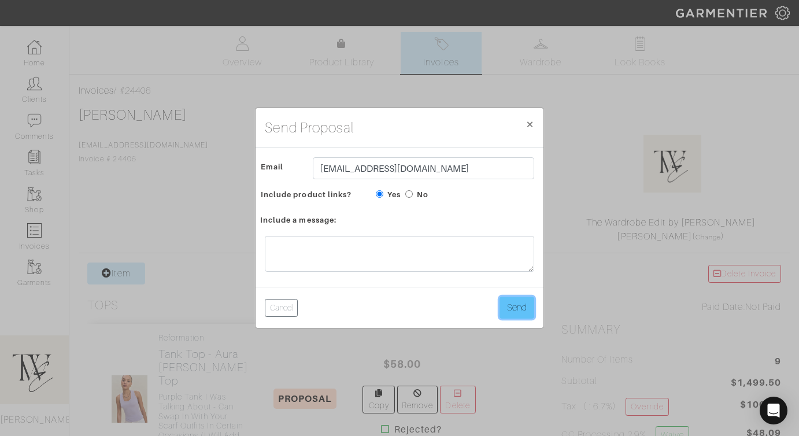
click at [522, 306] on button "Send" at bounding box center [516, 307] width 35 height 22
